Goal: Task Accomplishment & Management: Manage account settings

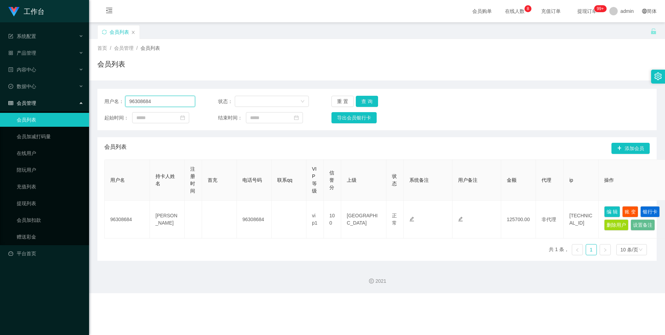
click at [166, 104] on input "96308684" at bounding box center [160, 101] width 70 height 11
paste input "earm1111"
type input "earm1111"
click at [370, 103] on button "查 询" at bounding box center [367, 101] width 22 height 11
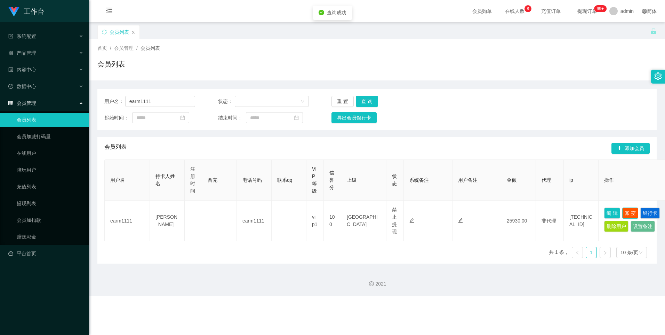
drag, startPoint x: 629, startPoint y: 211, endPoint x: 625, endPoint y: 211, distance: 3.5
click at [628, 211] on button "账 变" at bounding box center [631, 212] width 16 height 11
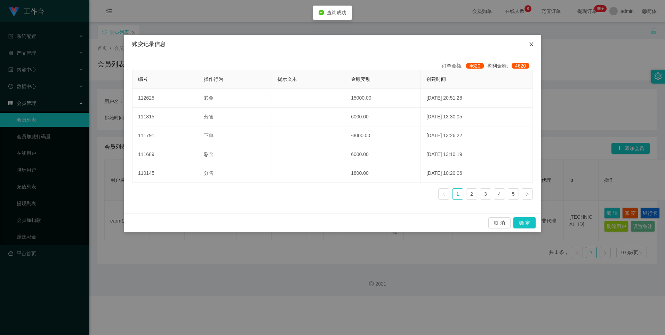
click at [530, 42] on icon "图标: close" at bounding box center [532, 44] width 6 height 6
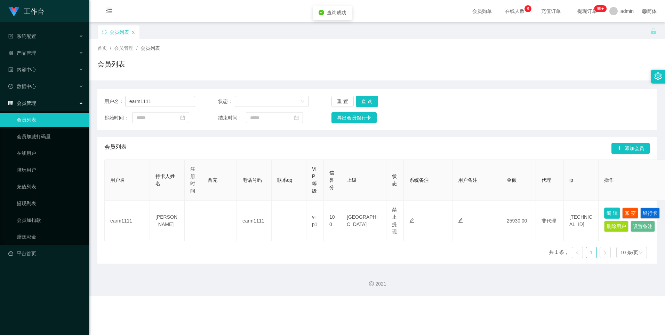
drag, startPoint x: 614, startPoint y: 212, endPoint x: 590, endPoint y: 191, distance: 31.8
click at [614, 212] on button "编 辑" at bounding box center [613, 212] width 16 height 11
type input "earm1111"
type input "[PERSON_NAME]"
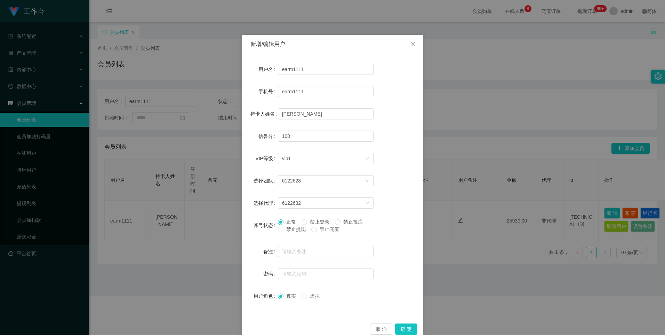
click at [343, 222] on span "禁止投注" at bounding box center [353, 222] width 25 height 6
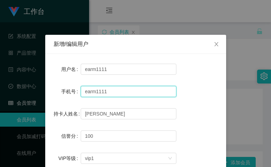
click at [115, 89] on input "earm1111" at bounding box center [129, 91] width 96 height 11
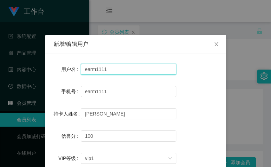
click at [107, 69] on input "earm1111" at bounding box center [129, 69] width 96 height 11
click at [216, 45] on icon "图标: close" at bounding box center [217, 44] width 6 height 6
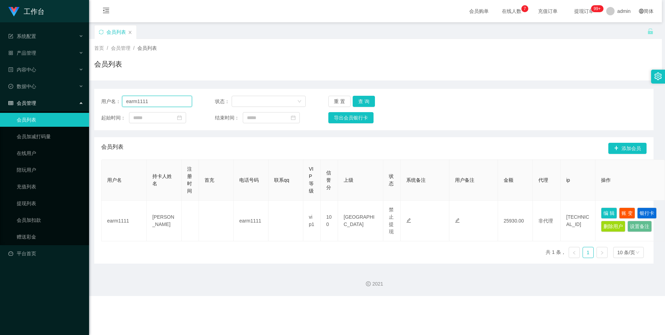
drag, startPoint x: 151, startPoint y: 101, endPoint x: 163, endPoint y: 101, distance: 11.9
click at [151, 101] on input "earm1111" at bounding box center [157, 101] width 70 height 11
click at [360, 100] on button "查 询" at bounding box center [364, 101] width 22 height 11
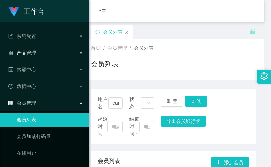
click at [50, 53] on div "产品管理" at bounding box center [44, 53] width 89 height 14
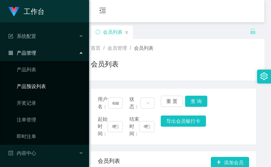
click at [48, 87] on link "产品预设列表" at bounding box center [50, 86] width 67 height 14
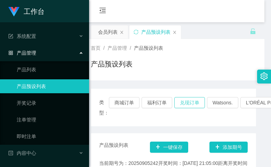
click at [182, 103] on button "兑现订单" at bounding box center [189, 102] width 31 height 11
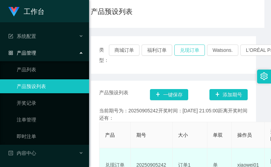
scroll to position [116, 0]
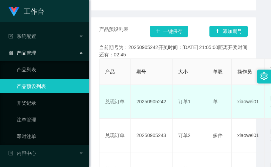
click at [158, 102] on td "20250905242" at bounding box center [152, 102] width 42 height 34
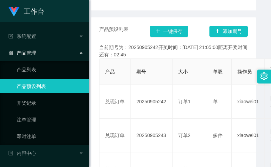
copy td "20250905242"
click at [166, 53] on div "当前期号为：20250905242开奖时间：[DATE] 21:05:00距离开奖时间还有：02:04" at bounding box center [173, 51] width 149 height 15
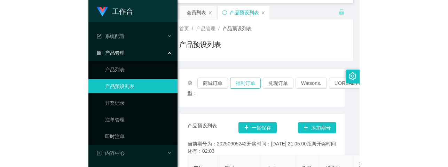
scroll to position [0, 0]
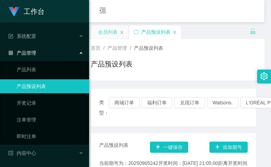
click at [111, 34] on div "会员列表" at bounding box center [107, 31] width 19 height 13
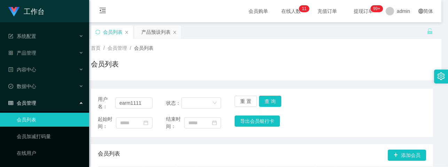
drag, startPoint x: 226, startPoint y: 57, endPoint x: 221, endPoint y: 95, distance: 38.9
click at [226, 57] on div "首页 / 会员管理 / 会员列表 / 会员列表" at bounding box center [262, 60] width 342 height 30
click at [273, 100] on button "查 询" at bounding box center [270, 101] width 22 height 11
